Goal: Task Accomplishment & Management: Use online tool/utility

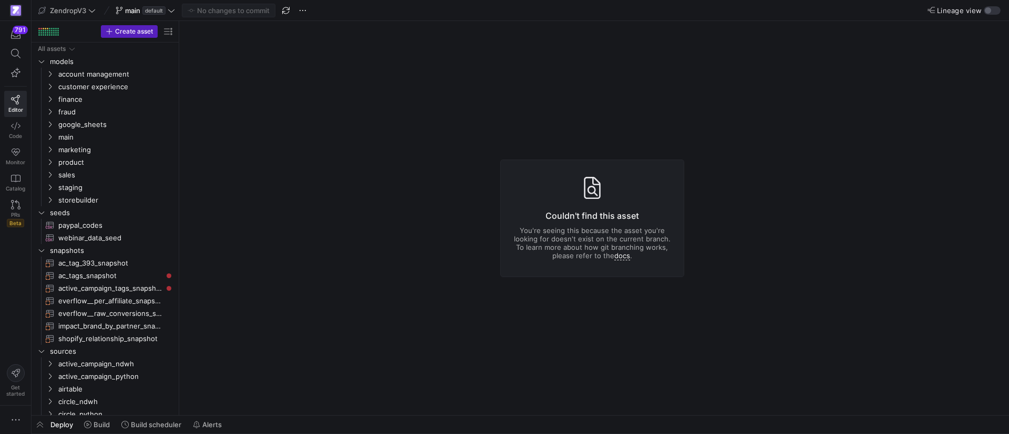
drag, startPoint x: 169, startPoint y: 425, endPoint x: 225, endPoint y: 255, distance: 179.1
click at [225, 256] on as-split "ZendropV3 main default No changes to commit Lineage view Create asset Drag here…" at bounding box center [520, 217] width 977 height 434
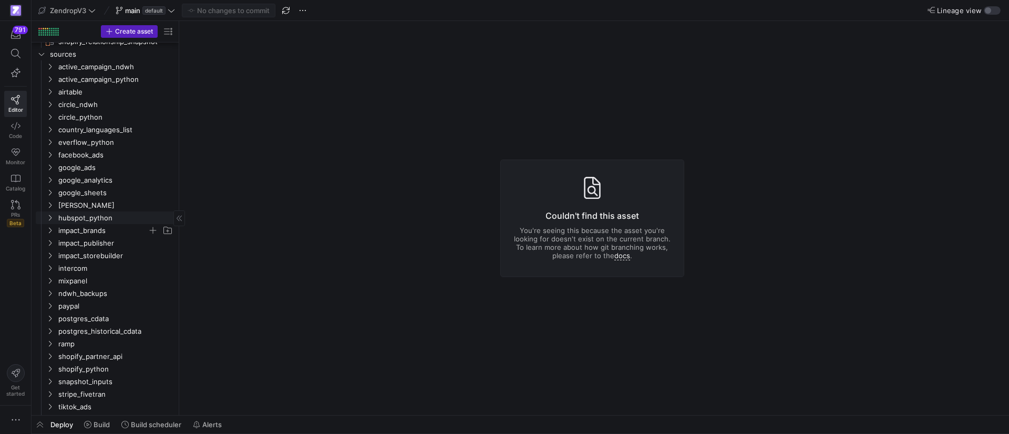
scroll to position [308, 0]
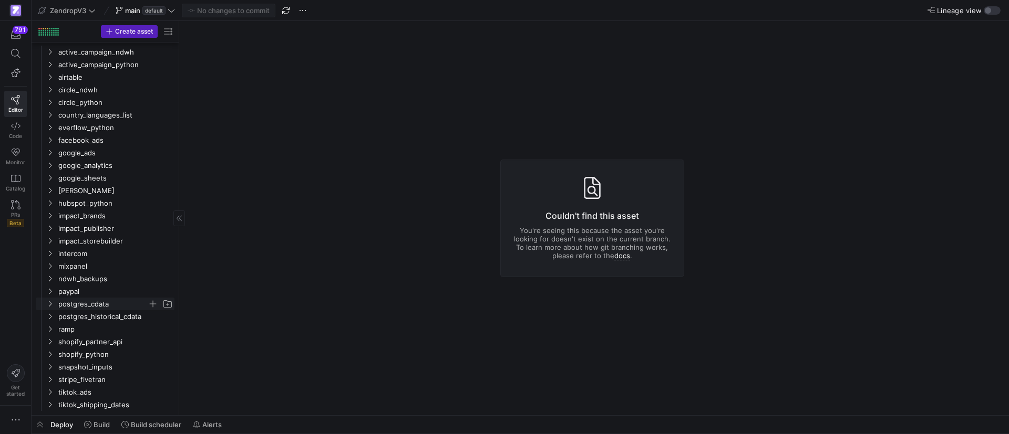
click at [49, 302] on icon "Press SPACE to select this row." at bounding box center [50, 305] width 3 height 6
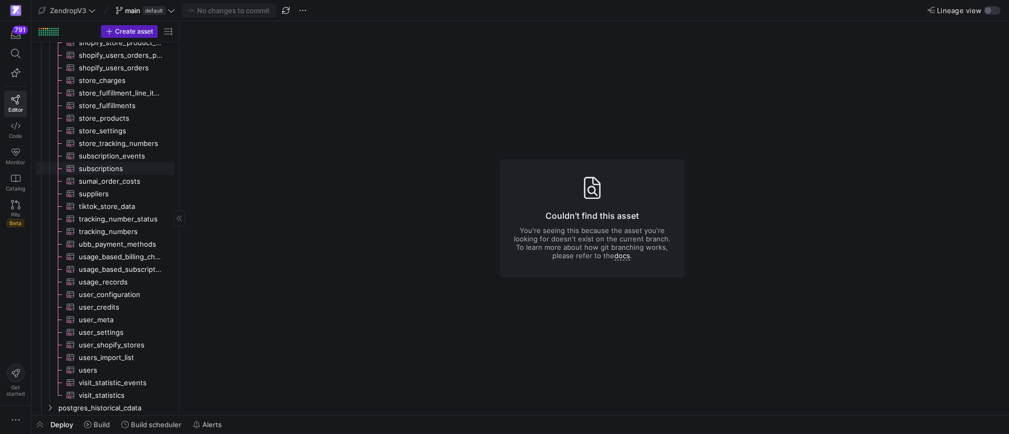
scroll to position [864, 0]
click at [117, 224] on span "tracking_number_status​​​​​​​​​" at bounding box center [121, 219] width 84 height 12
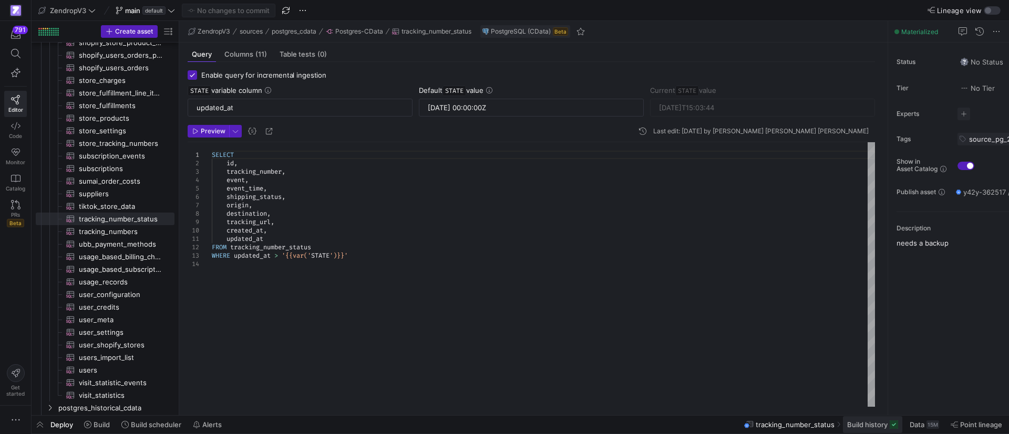
click at [872, 428] on span "Build history" at bounding box center [867, 425] width 40 height 8
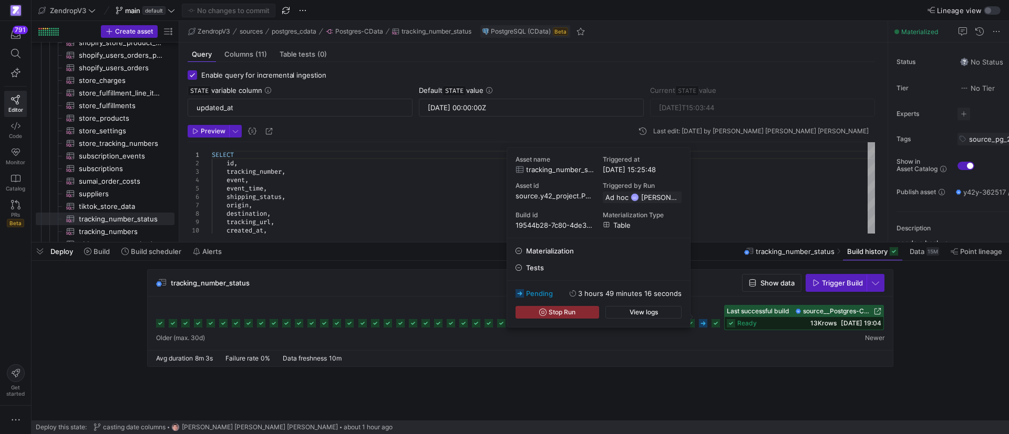
click at [702, 326] on icon at bounding box center [703, 323] width 8 height 8
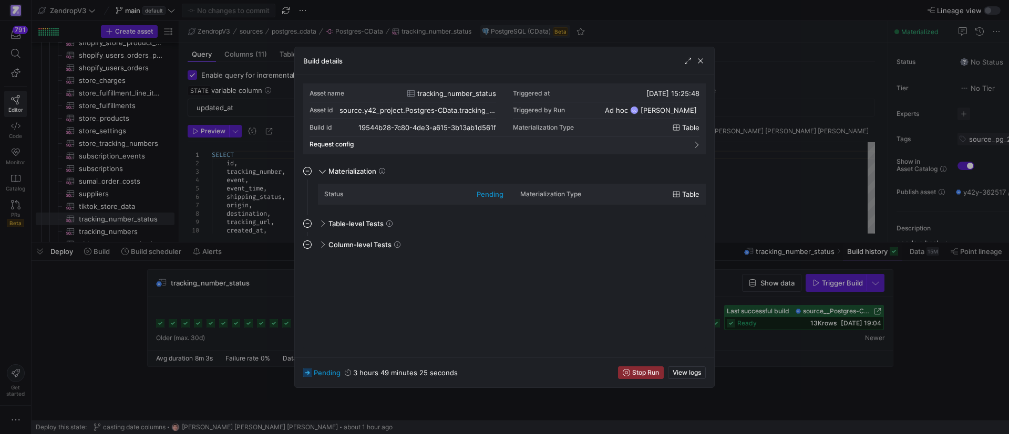
click at [792, 358] on div at bounding box center [504, 217] width 1009 height 434
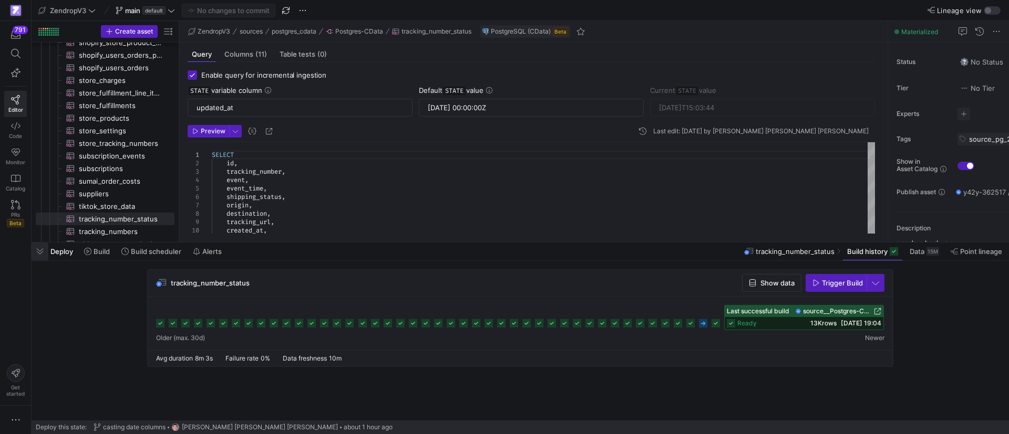
click at [34, 253] on span "button" at bounding box center [40, 252] width 17 height 18
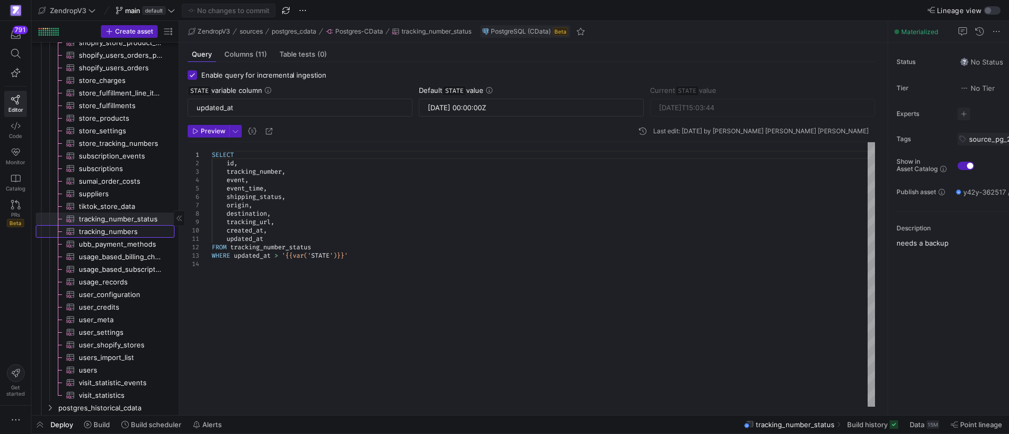
click at [127, 228] on span "tracking_numbers​​​​​​​​​" at bounding box center [121, 232] width 84 height 12
type textarea "SELECT id, tracking_number, last_status, next_check_at, is_active, created_at, …"
